Goal: Information Seeking & Learning: Learn about a topic

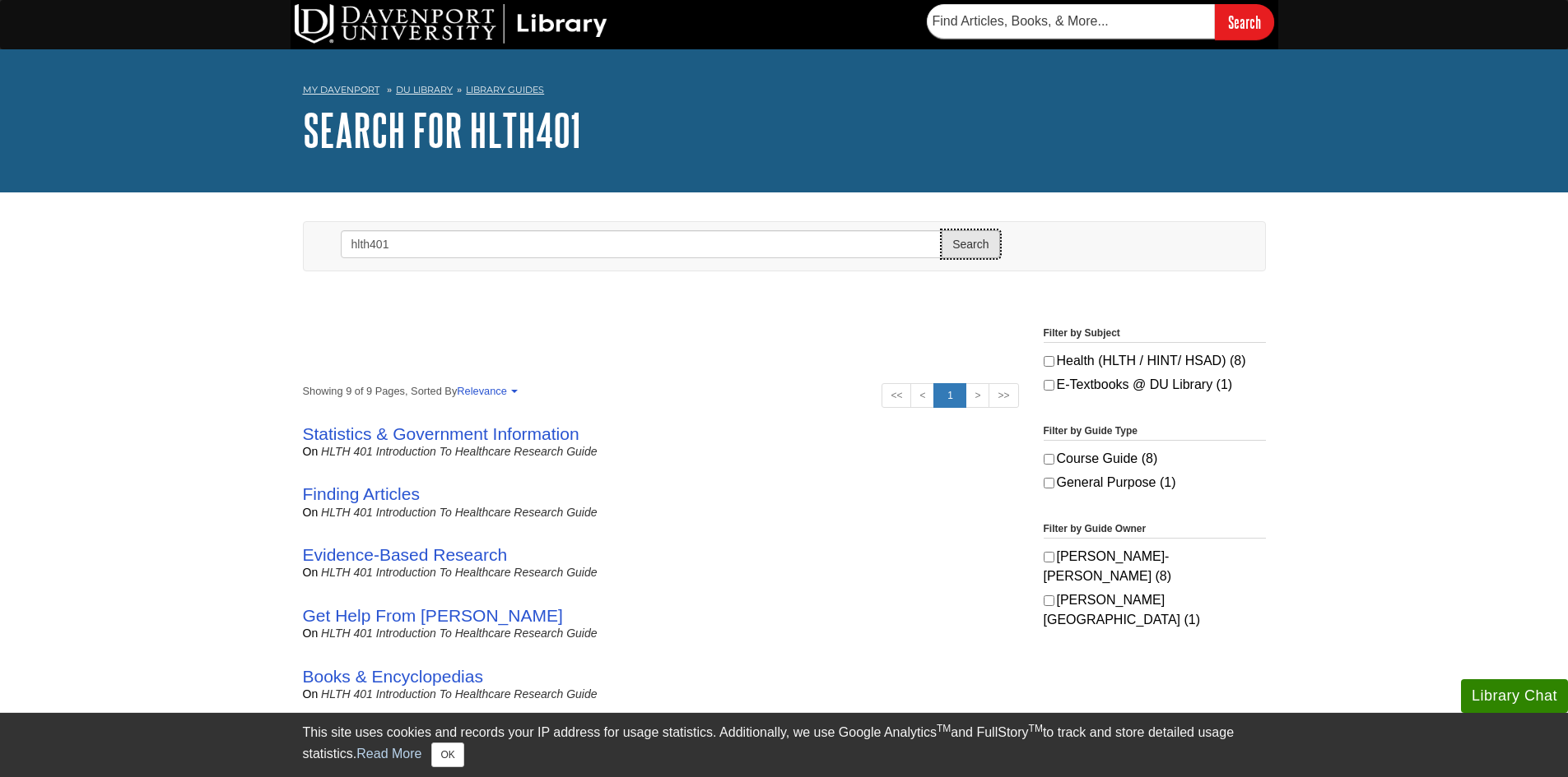
click at [986, 246] on button "Search" at bounding box center [971, 244] width 58 height 28
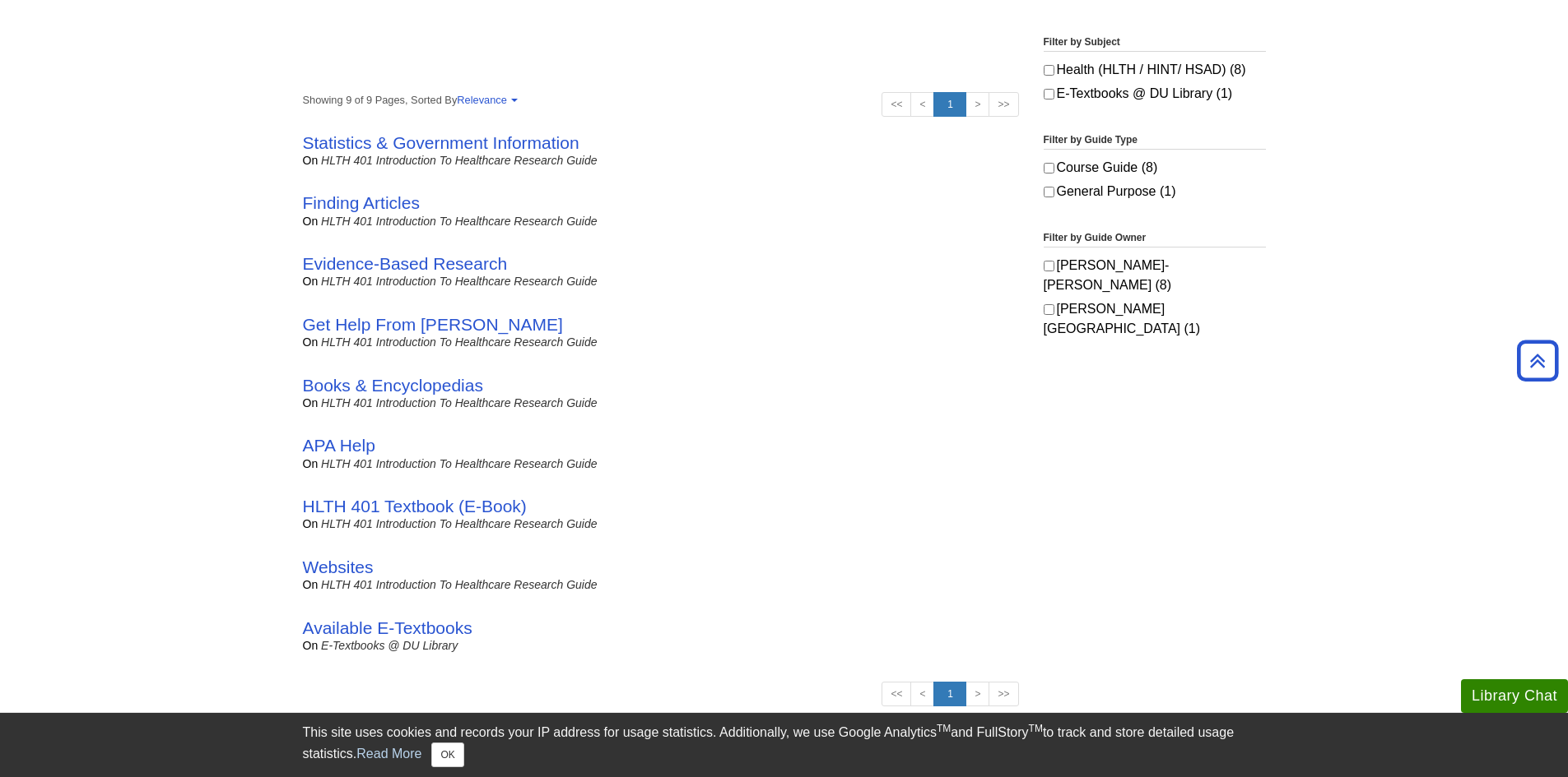
scroll to position [329, 0]
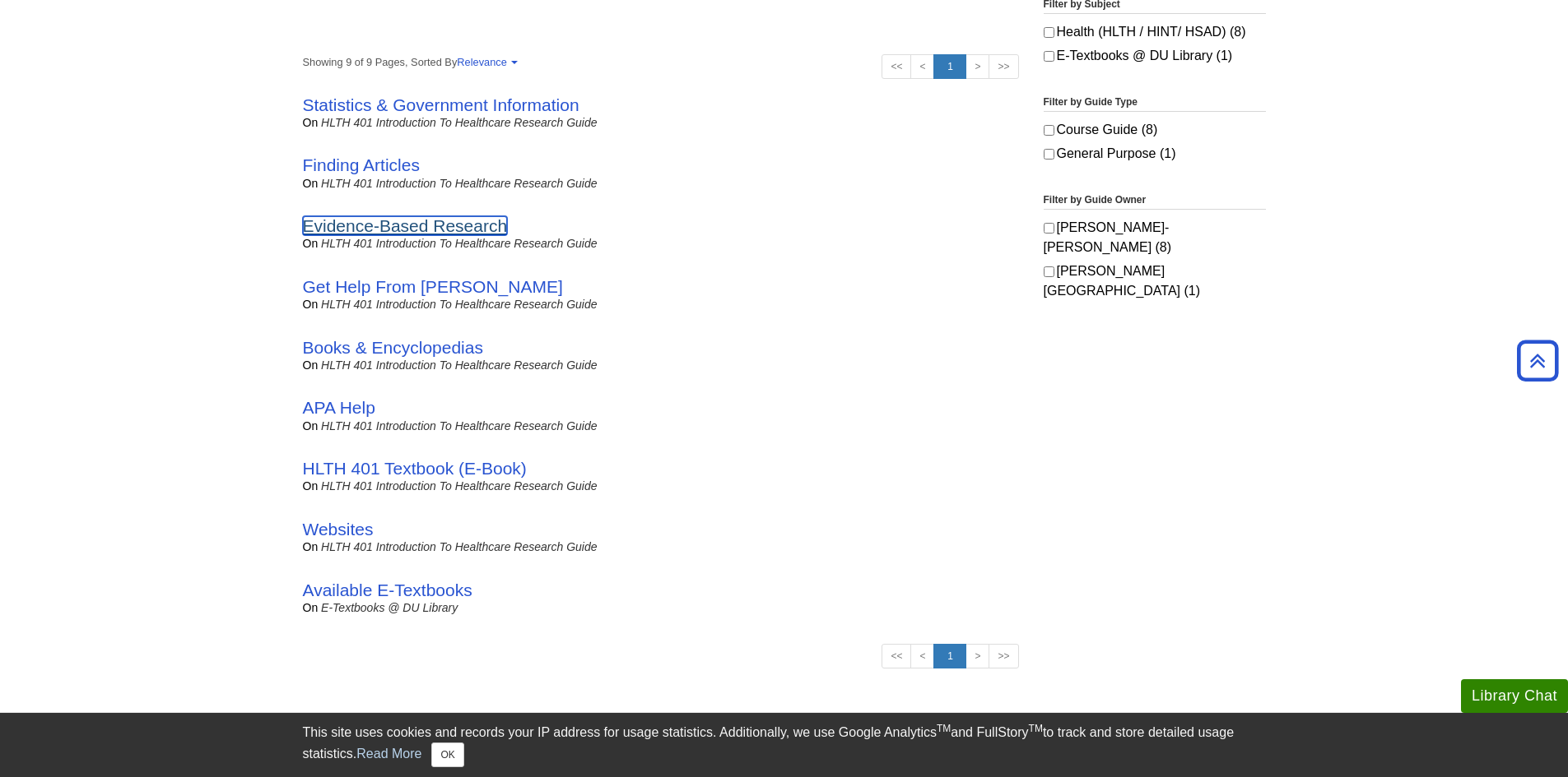
click at [449, 231] on link "Evidence-Based Research" at bounding box center [405, 225] width 205 height 19
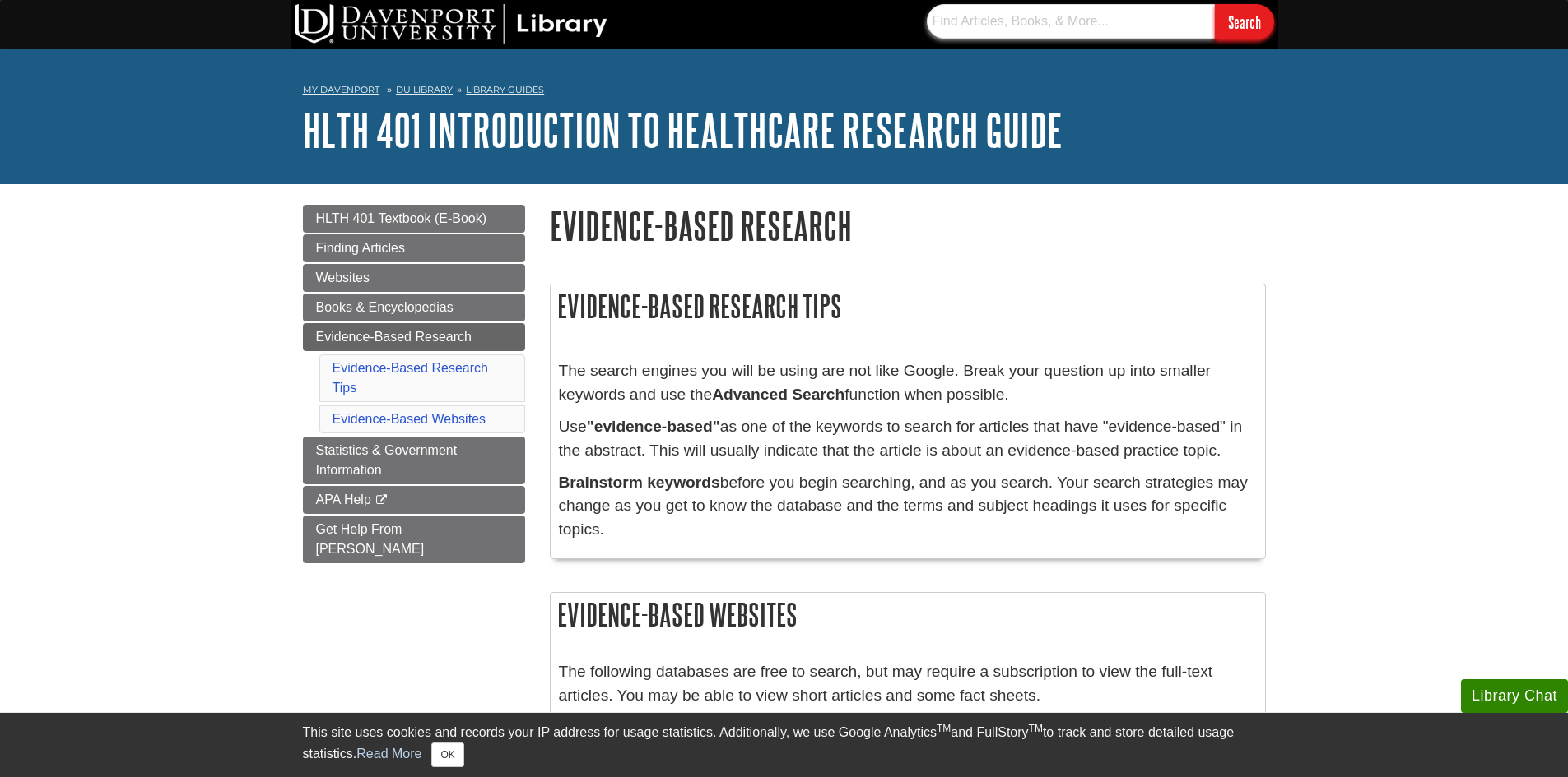
click at [988, 31] on input "text" at bounding box center [1070, 21] width 288 height 35
click at [1042, 10] on input "text" at bounding box center [1070, 21] width 288 height 35
click at [1009, 18] on input "text" at bounding box center [1070, 21] width 288 height 35
type input "stigma assocaited with mental health issues"
click at [1215, 4] on input "Search" at bounding box center [1244, 21] width 59 height 35
